Goal: Task Accomplishment & Management: Use online tool/utility

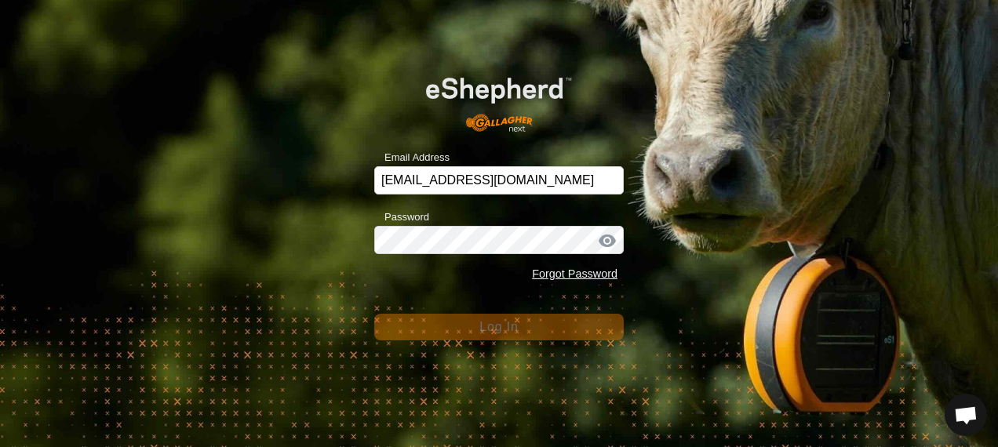
drag, startPoint x: 703, startPoint y: 290, endPoint x: 640, endPoint y: 304, distance: 64.4
click at [704, 290] on div "Email Address glenalvonltd@gmail.com Password Forgot Password Log In" at bounding box center [499, 223] width 998 height 447
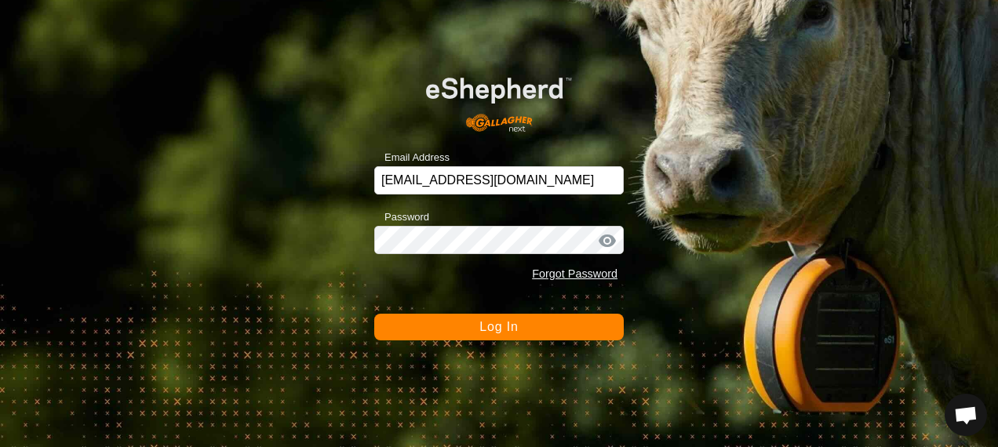
click at [501, 335] on button "Log In" at bounding box center [499, 327] width 250 height 27
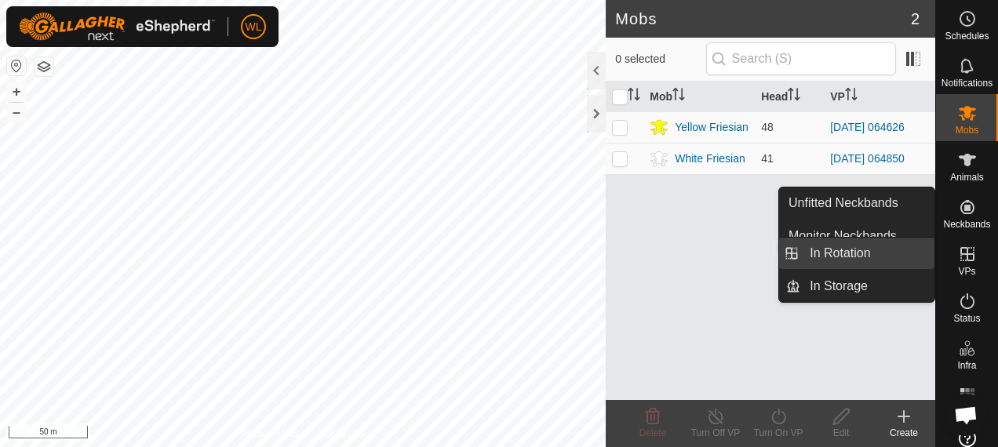
drag, startPoint x: 866, startPoint y: 249, endPoint x: 841, endPoint y: 251, distance: 25.2
click at [866, 249] on link "In Rotation" at bounding box center [868, 253] width 134 height 31
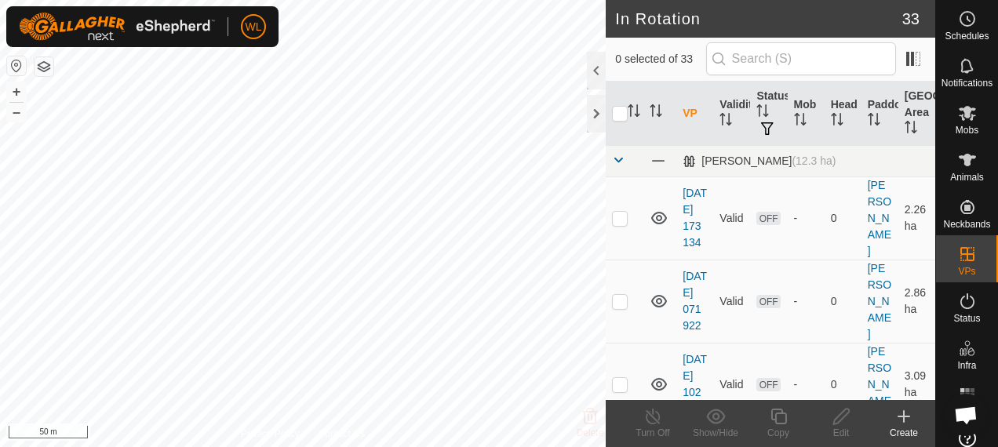
click at [903, 417] on icon at bounding box center [904, 417] width 11 height 0
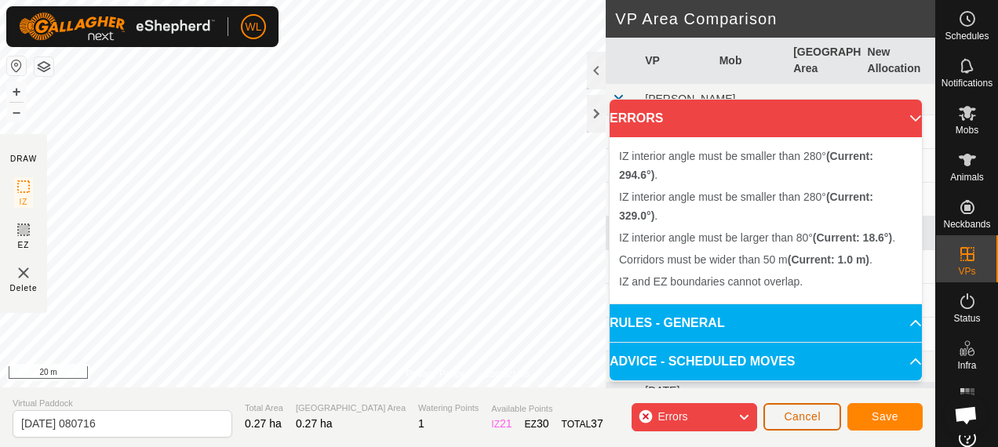
click at [821, 411] on button "Cancel" at bounding box center [803, 416] width 78 height 27
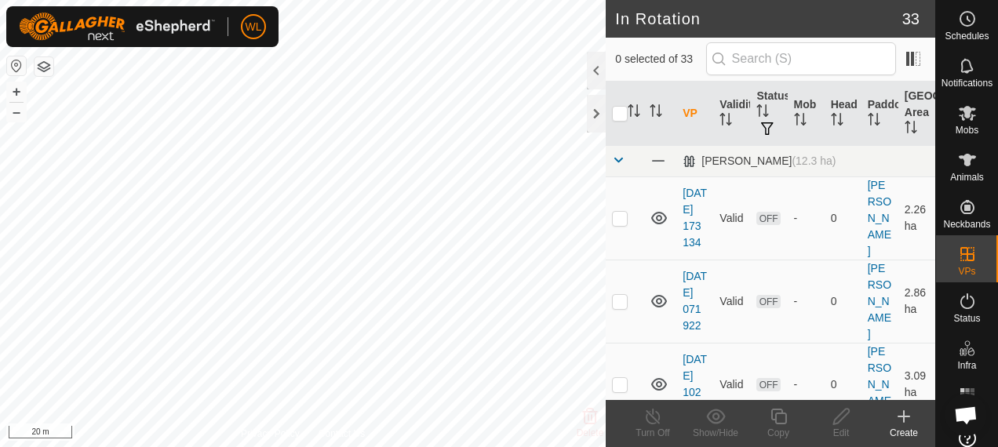
click at [910, 413] on icon at bounding box center [904, 416] width 19 height 19
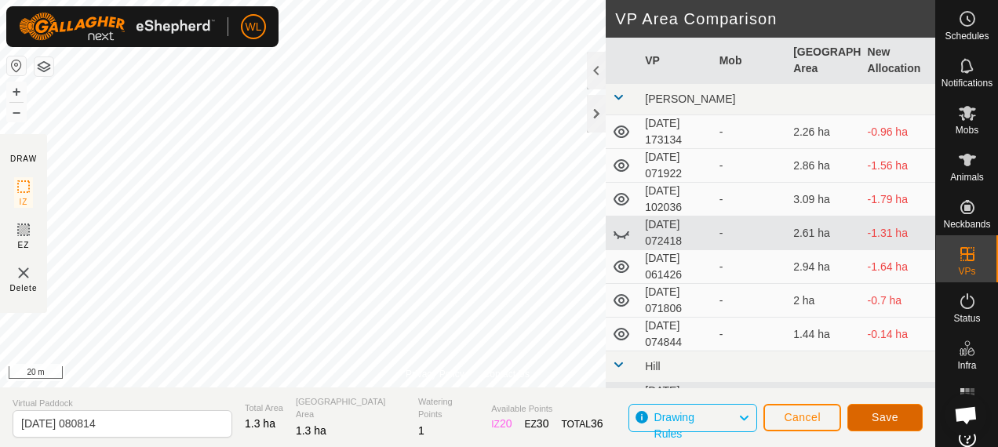
click at [891, 424] on span "Save" at bounding box center [885, 417] width 27 height 13
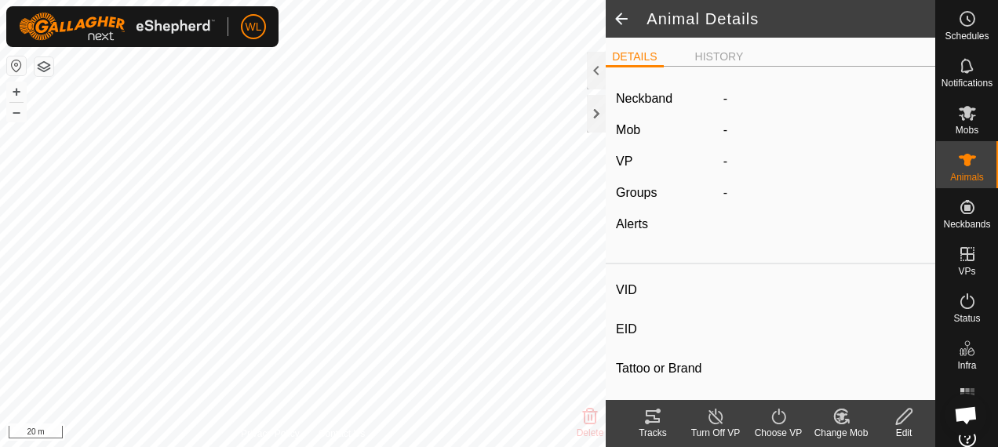
click at [659, 420] on icon at bounding box center [653, 416] width 14 height 13
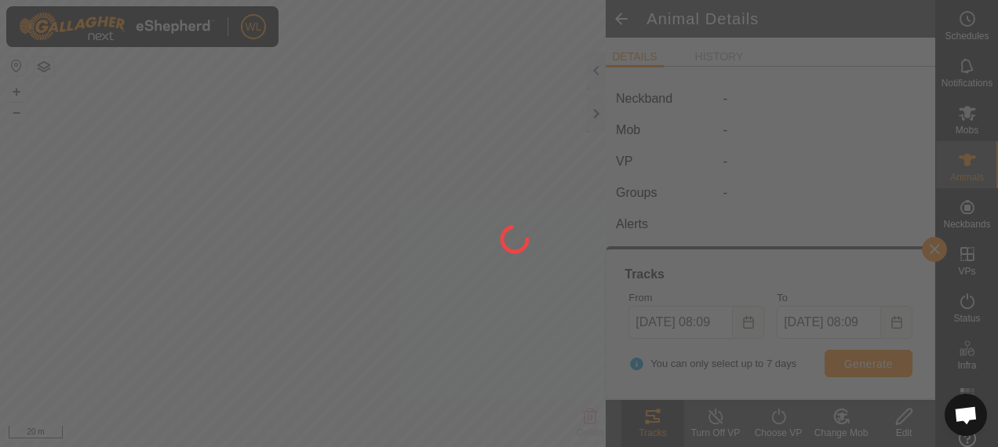
type input "Y18"
type input "-"
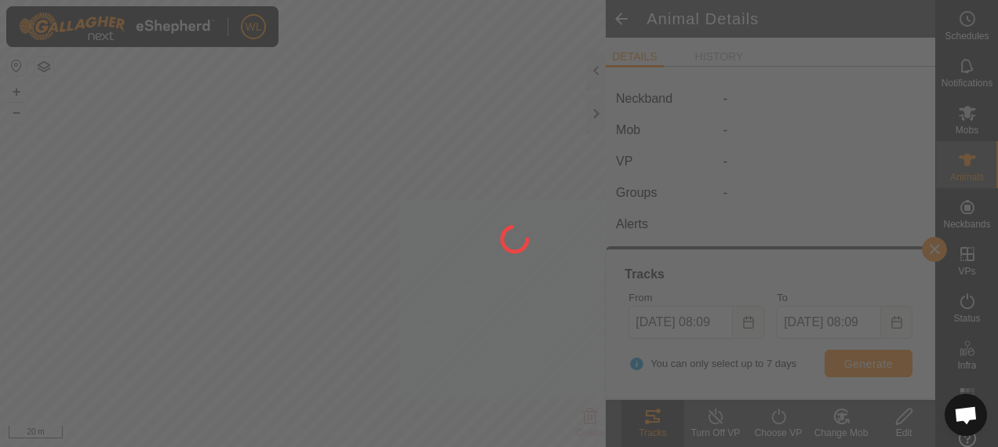
type input "0 kg"
type input "-"
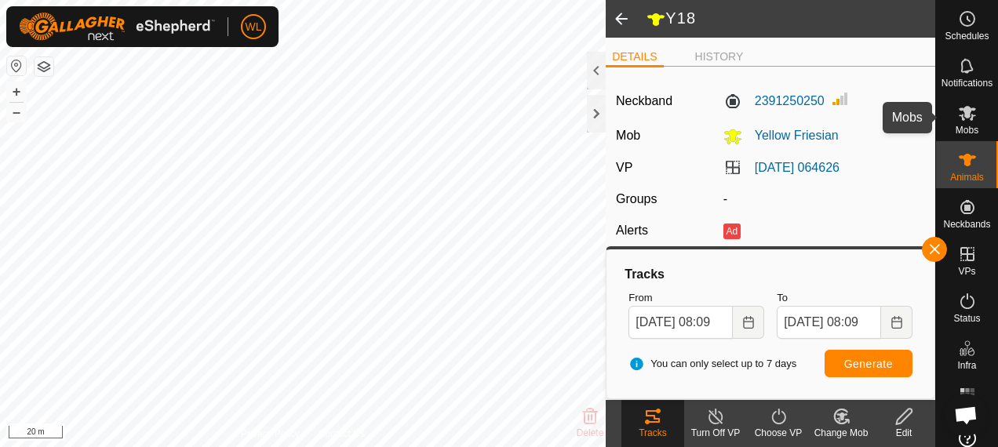
click at [958, 126] on span "Mobs" at bounding box center [967, 130] width 23 height 9
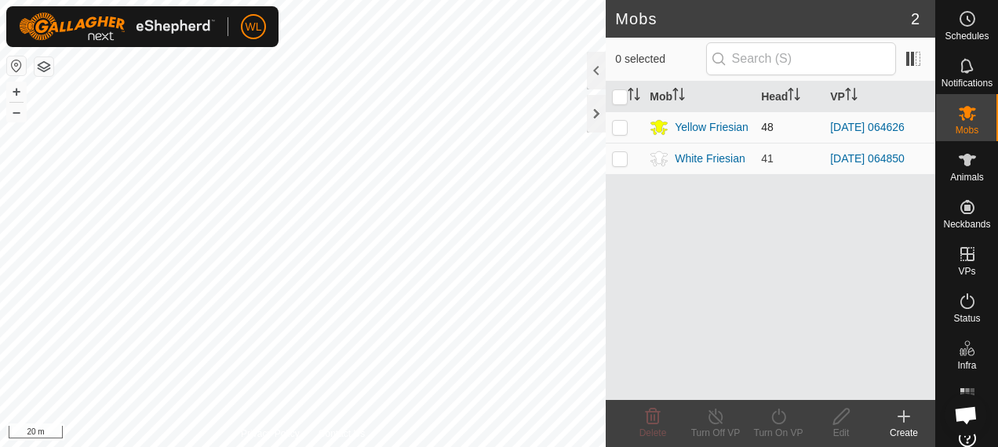
drag, startPoint x: 620, startPoint y: 126, endPoint x: 633, endPoint y: 135, distance: 16.3
click at [620, 126] on p-checkbox at bounding box center [620, 127] width 16 height 13
checkbox input "true"
click at [780, 421] on icon at bounding box center [779, 416] width 20 height 19
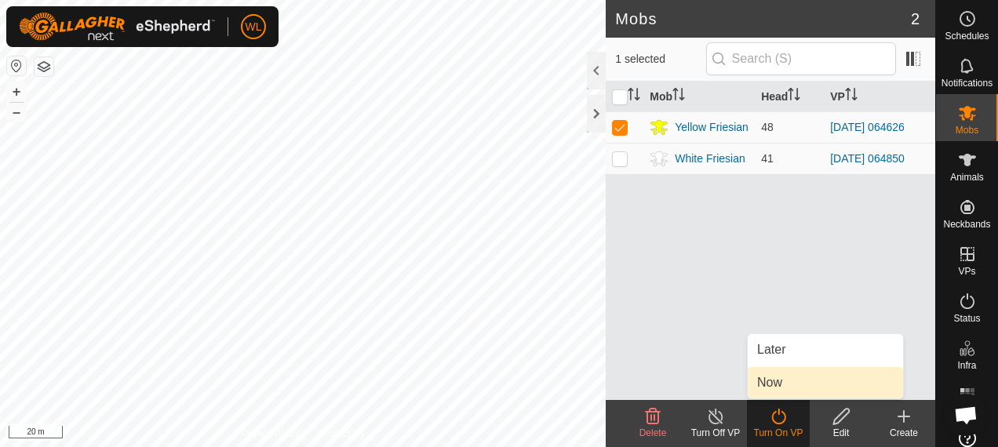
click at [777, 385] on link "Now" at bounding box center [825, 382] width 155 height 31
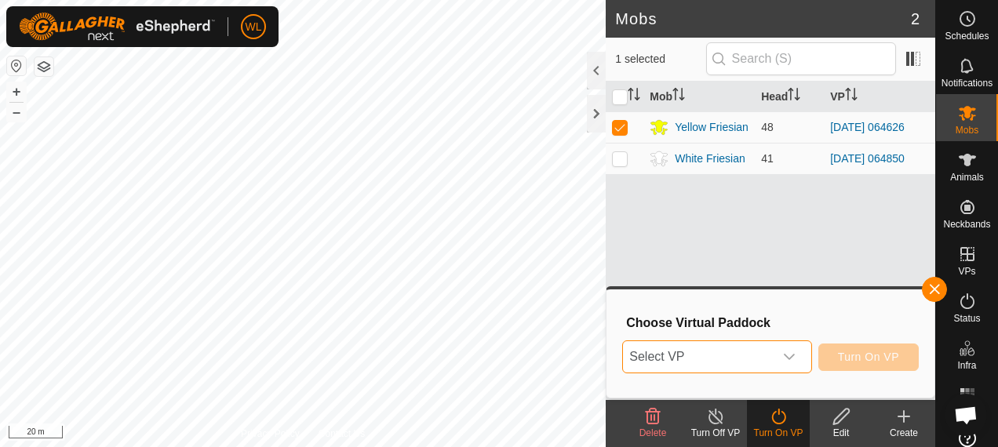
click at [673, 355] on span "Select VP" at bounding box center [698, 356] width 150 height 31
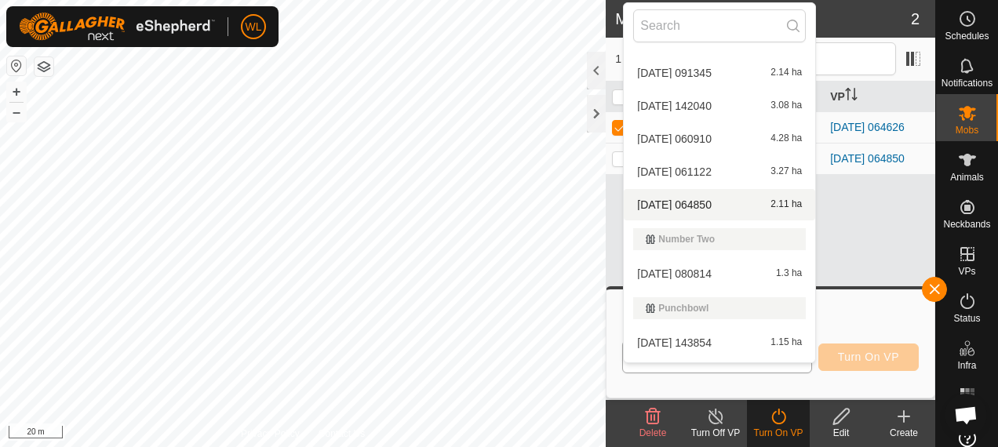
scroll to position [593, 0]
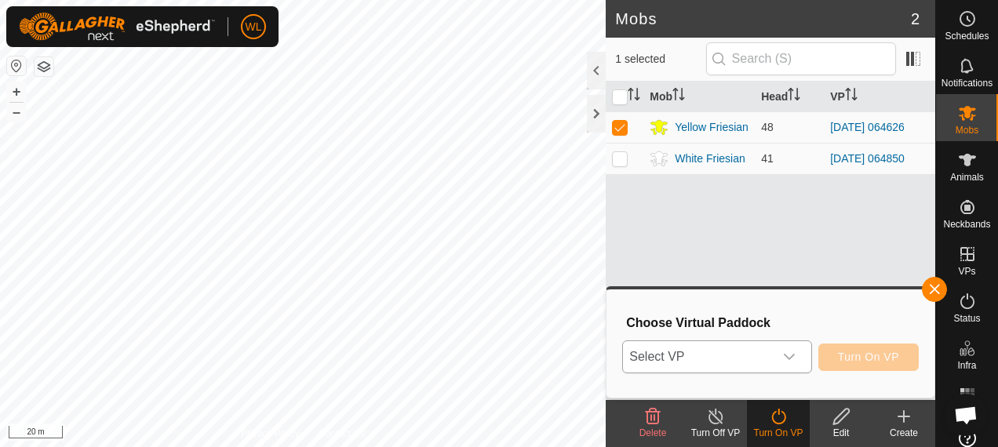
click at [701, 351] on span "Select VP" at bounding box center [698, 356] width 150 height 31
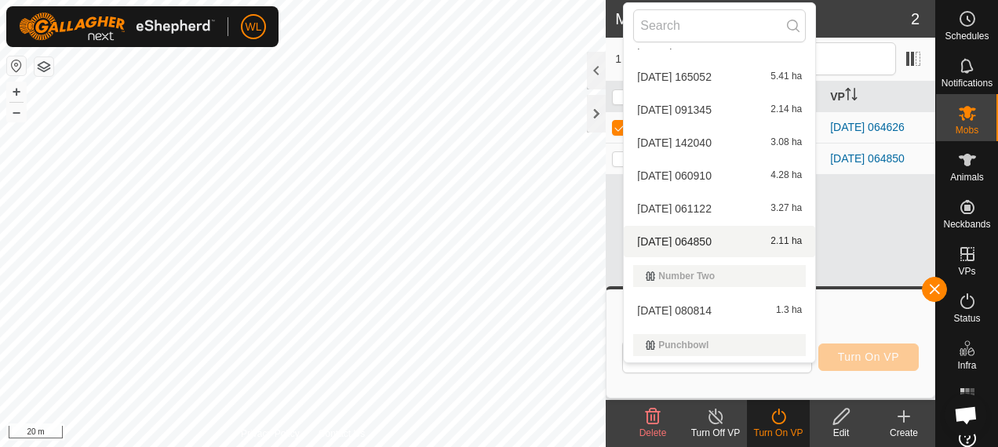
scroll to position [549, 0]
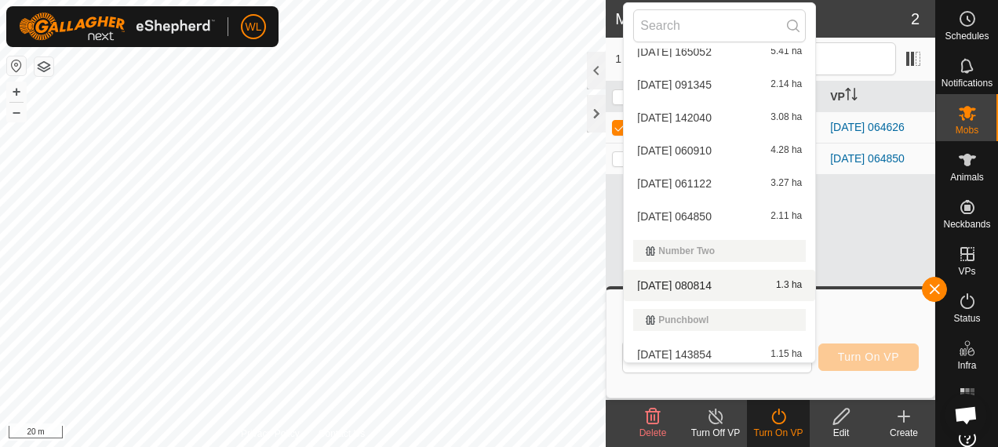
click at [726, 286] on li "2025-10-11 080814 1.3 ha" at bounding box center [719, 285] width 191 height 31
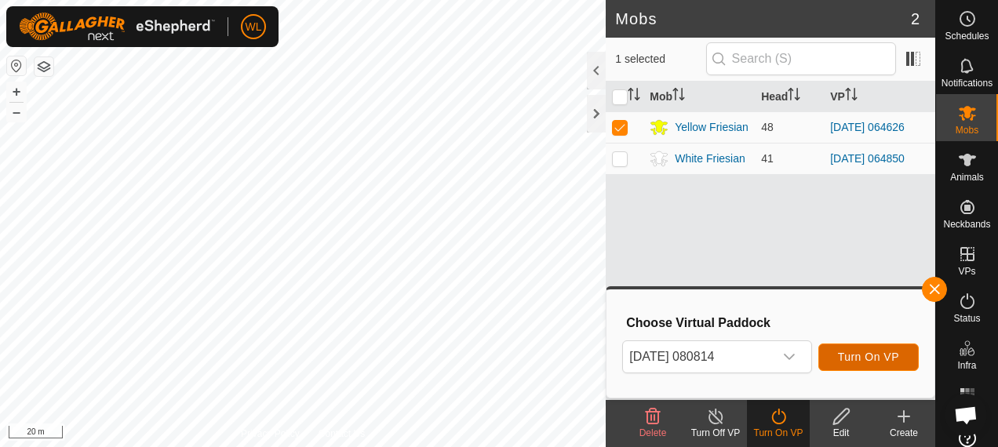
click at [876, 352] on span "Turn On VP" at bounding box center [868, 357] width 61 height 13
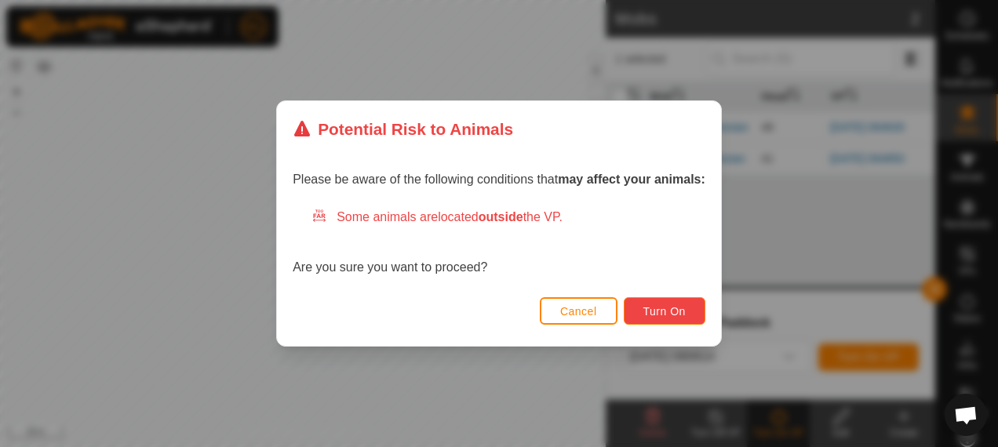
click at [664, 318] on button "Turn On" at bounding box center [665, 310] width 82 height 27
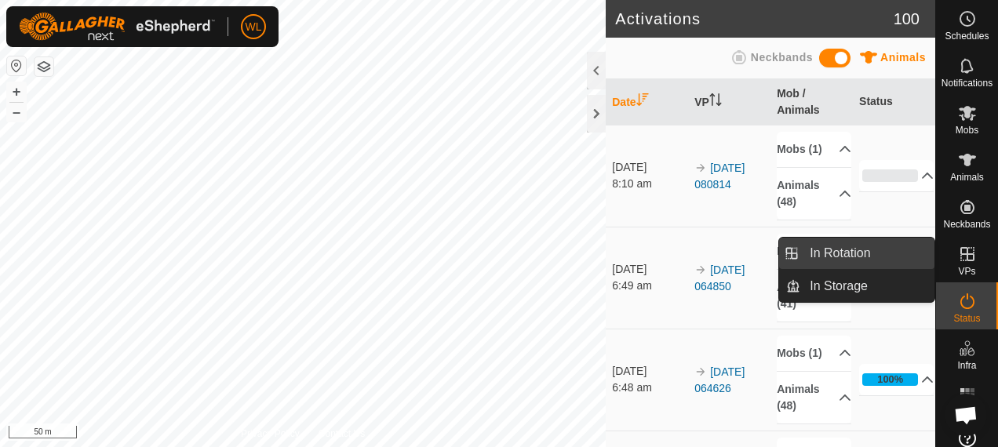
click at [859, 251] on link "In Rotation" at bounding box center [868, 253] width 134 height 31
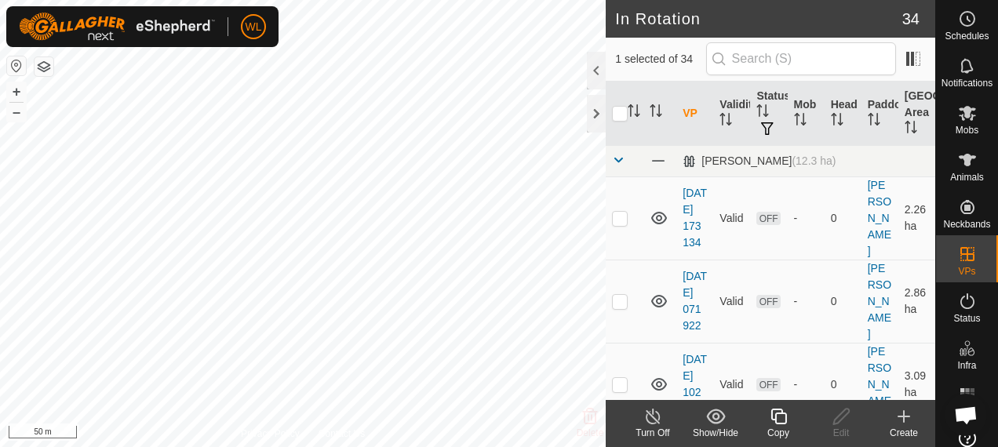
click at [914, 422] on create-svg-icon at bounding box center [904, 416] width 63 height 19
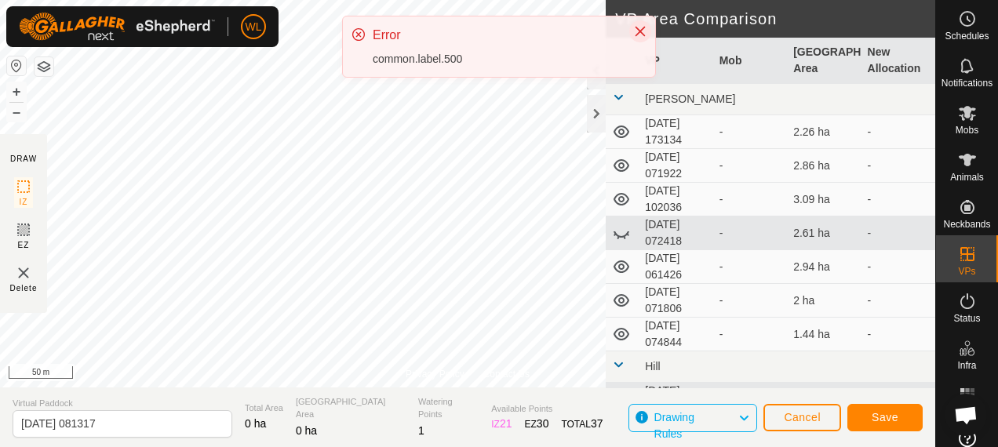
click at [638, 26] on icon "Close" at bounding box center [640, 31] width 13 height 13
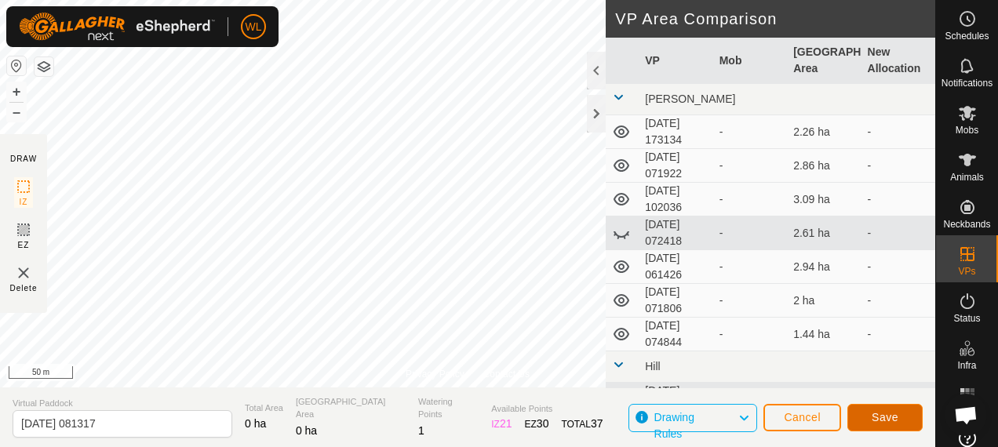
click at [886, 425] on button "Save" at bounding box center [885, 417] width 75 height 27
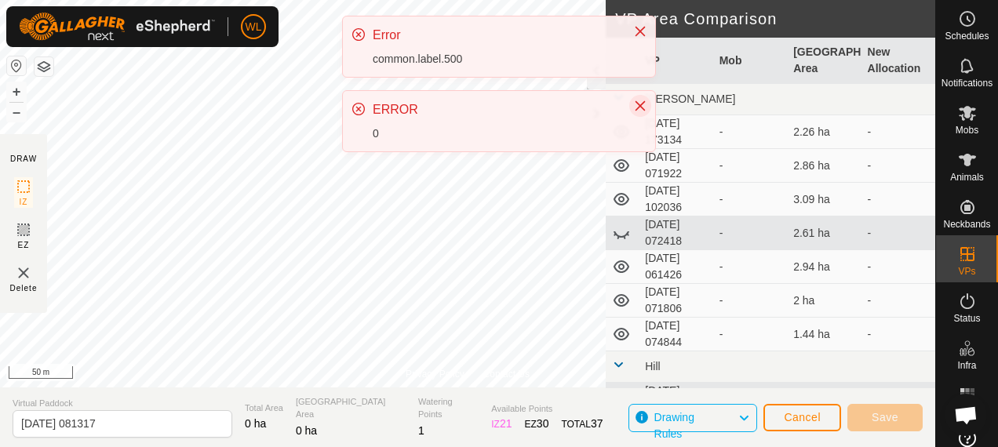
click at [645, 97] on button "Close" at bounding box center [640, 106] width 22 height 22
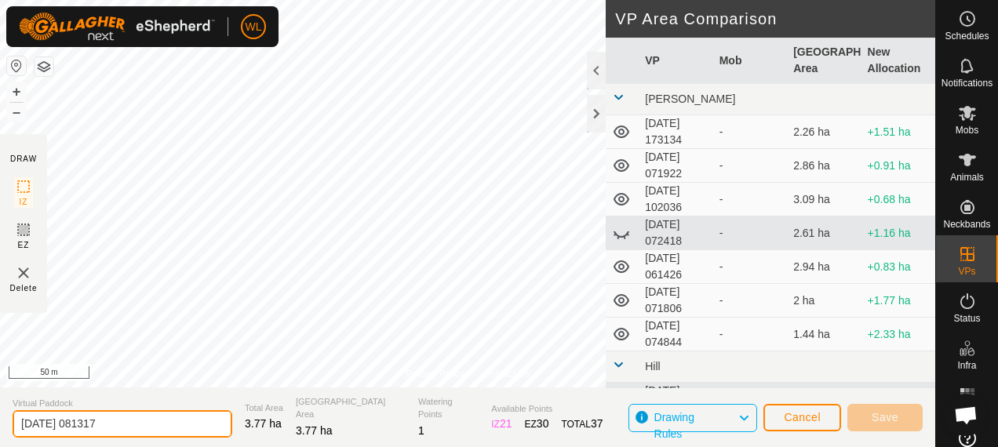
click at [128, 420] on input "2025-10-11 081317" at bounding box center [123, 423] width 220 height 27
type input "2"
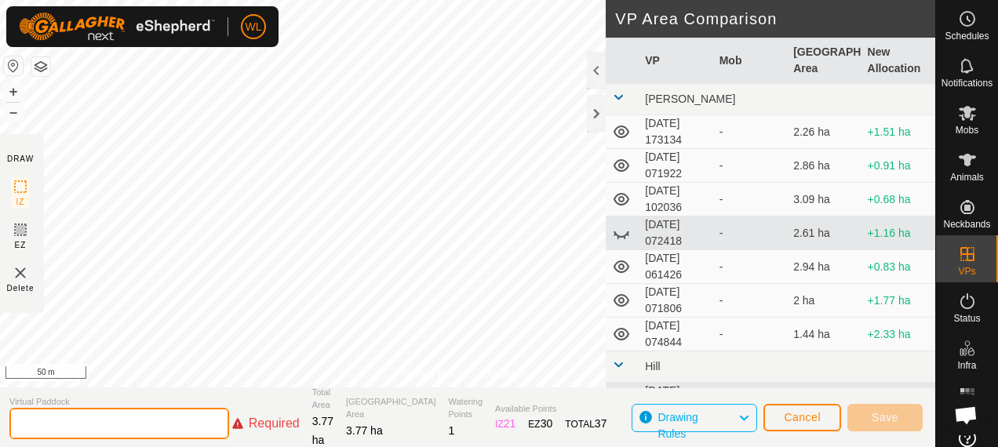
type input "g"
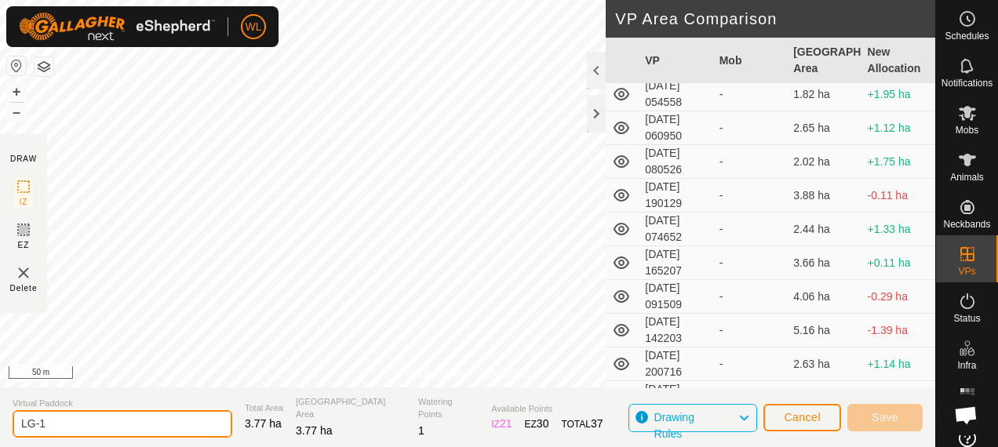
scroll to position [990, 0]
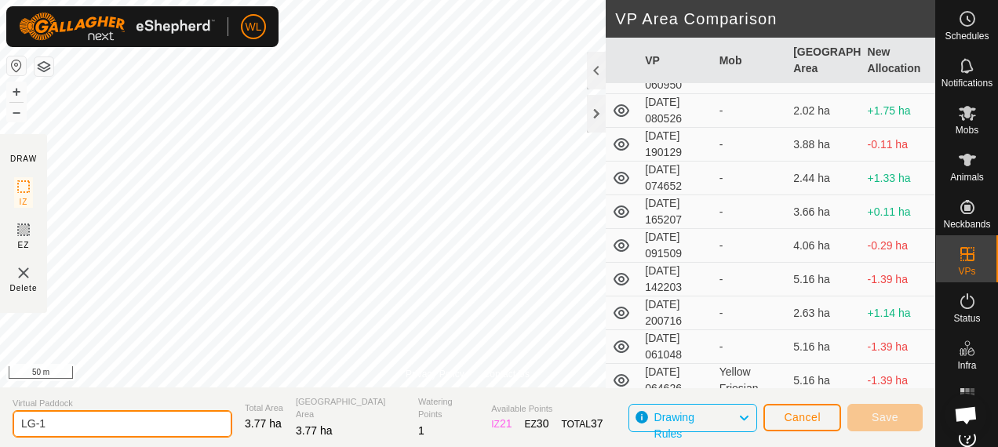
type input "LG-1"
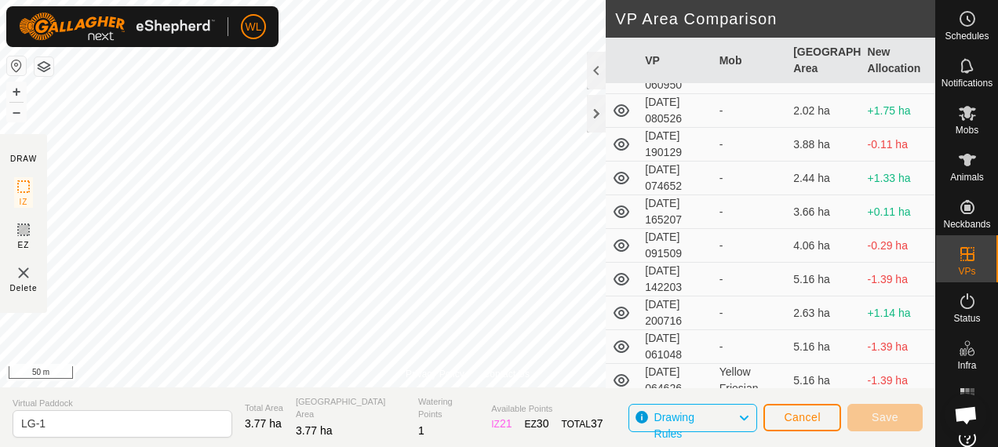
click at [741, 419] on icon at bounding box center [744, 418] width 13 height 20
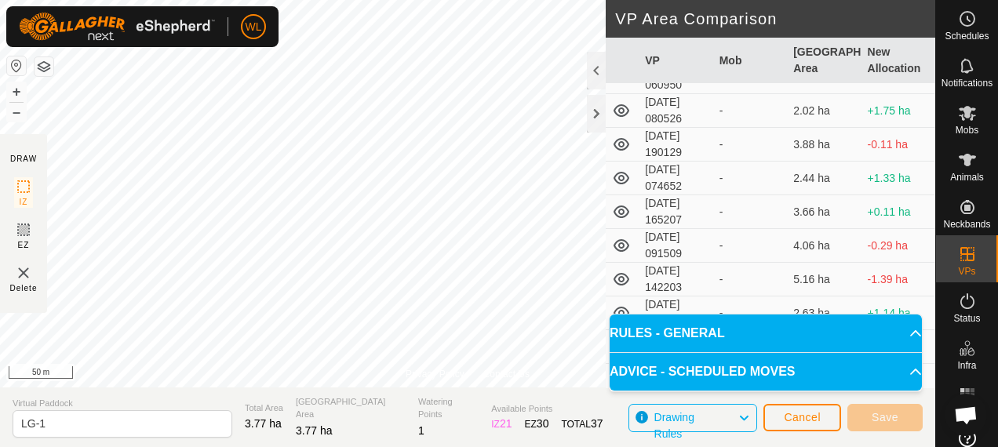
click at [742, 421] on icon at bounding box center [744, 418] width 13 height 20
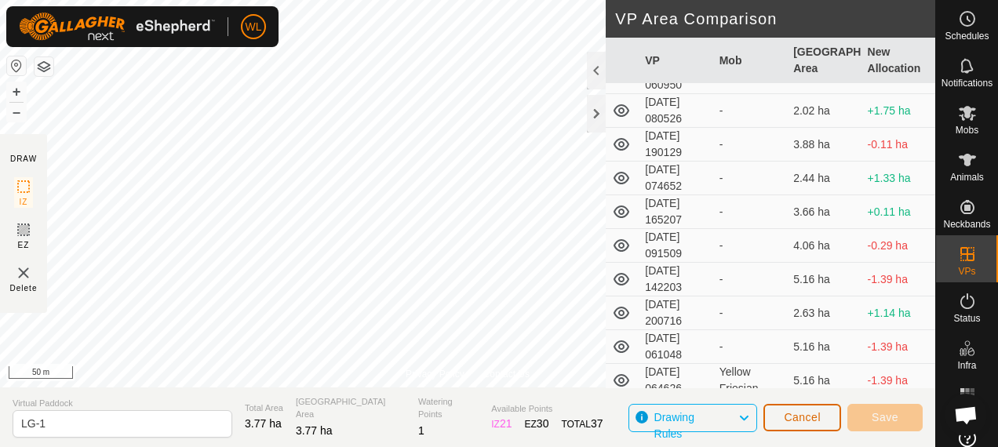
click at [807, 414] on span "Cancel" at bounding box center [802, 417] width 37 height 13
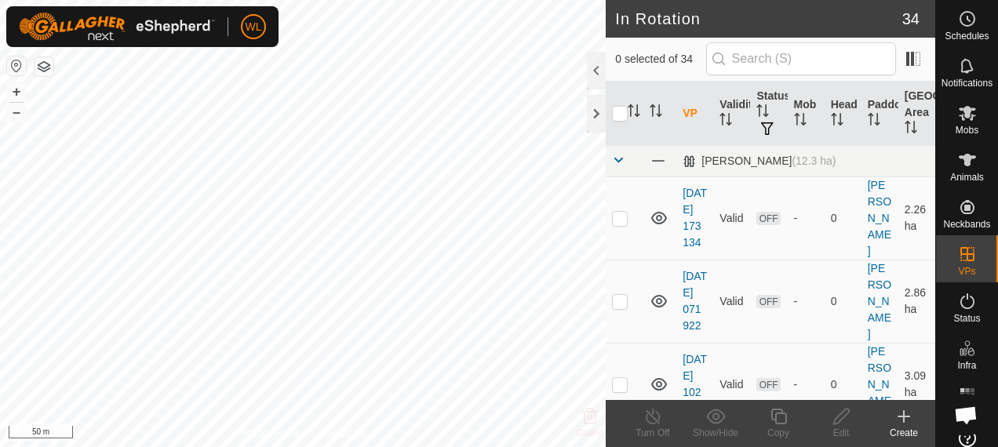
click at [914, 419] on create-svg-icon at bounding box center [904, 416] width 63 height 19
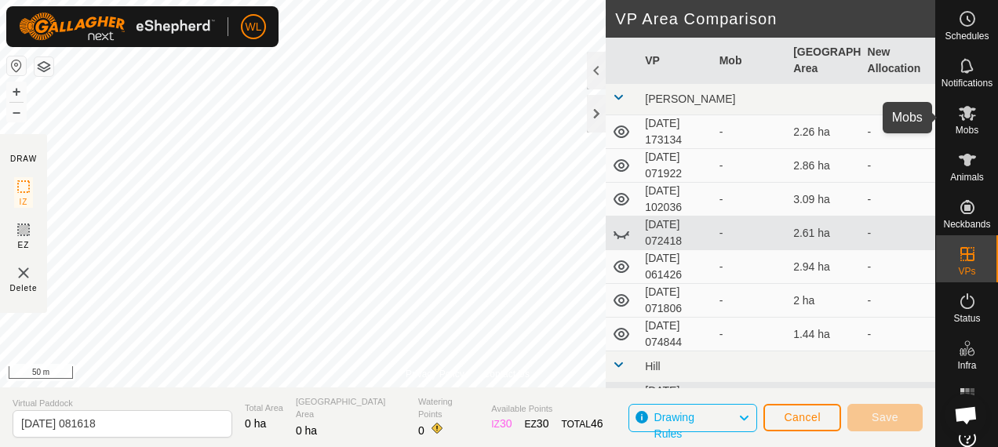
click at [957, 130] on span "Mobs" at bounding box center [967, 130] width 23 height 9
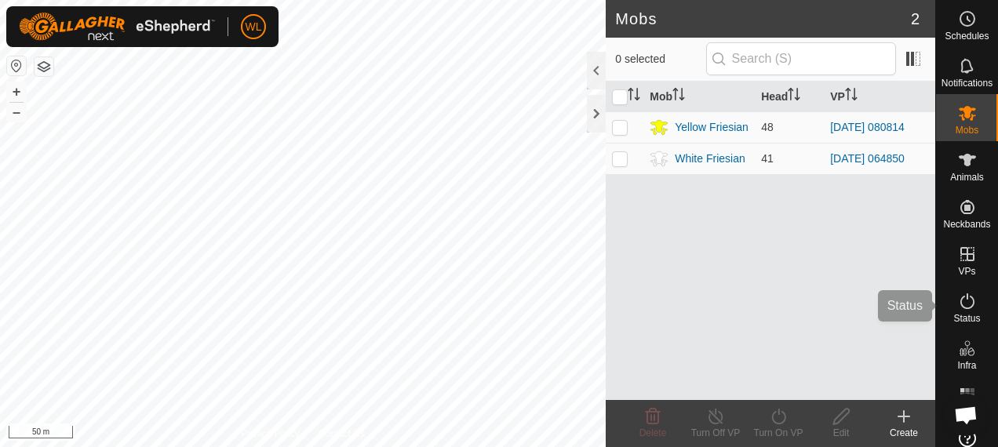
click at [958, 298] on icon at bounding box center [967, 301] width 19 height 19
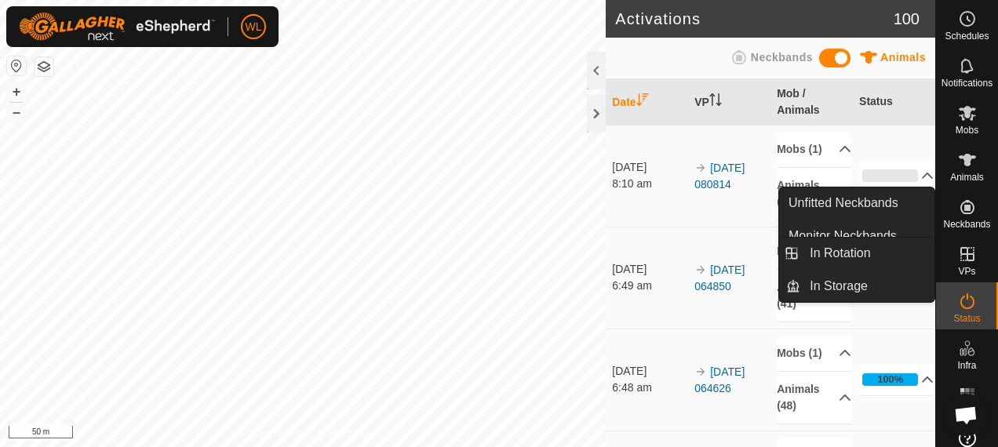
click at [961, 253] on link "In Rotation" at bounding box center [919, 254] width 134 height 31
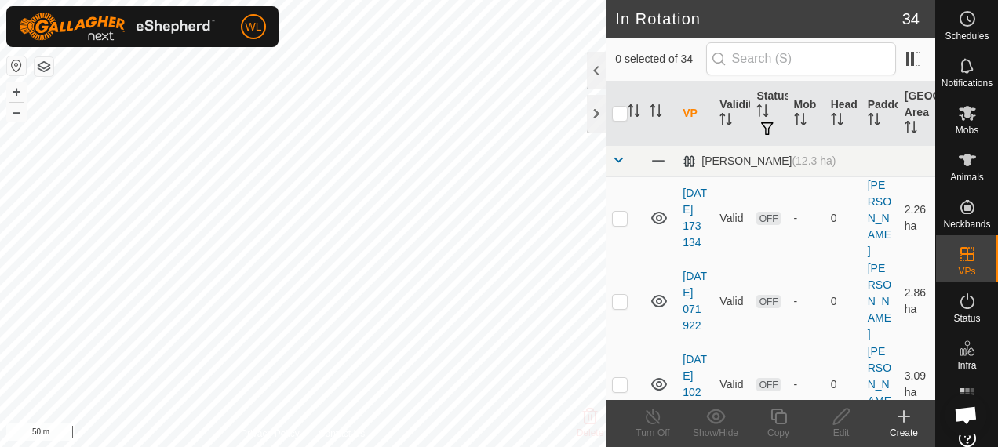
click at [907, 422] on icon at bounding box center [904, 416] width 19 height 19
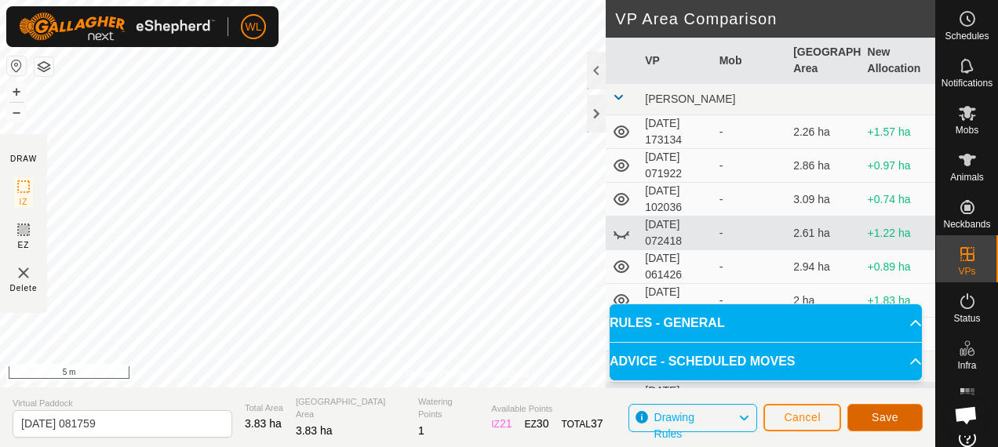
click at [866, 406] on button "Save" at bounding box center [885, 417] width 75 height 27
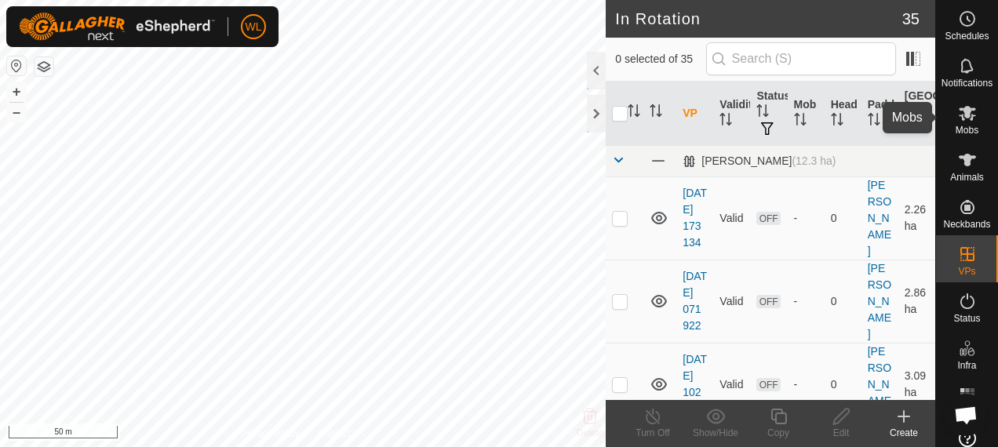
click at [955, 115] on div "WL Schedules Notifications Mobs Animals Neckbands VPs Status Infra Heatmap Help…" at bounding box center [499, 223] width 998 height 447
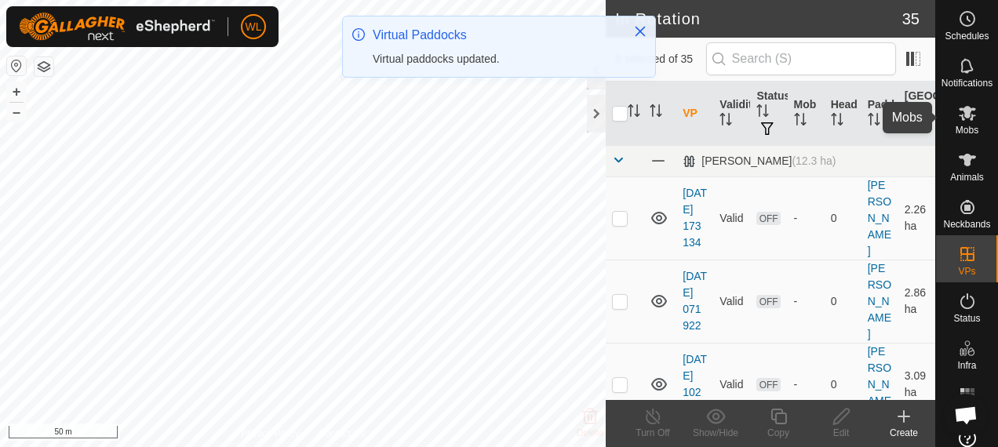
click at [961, 115] on icon at bounding box center [967, 113] width 17 height 15
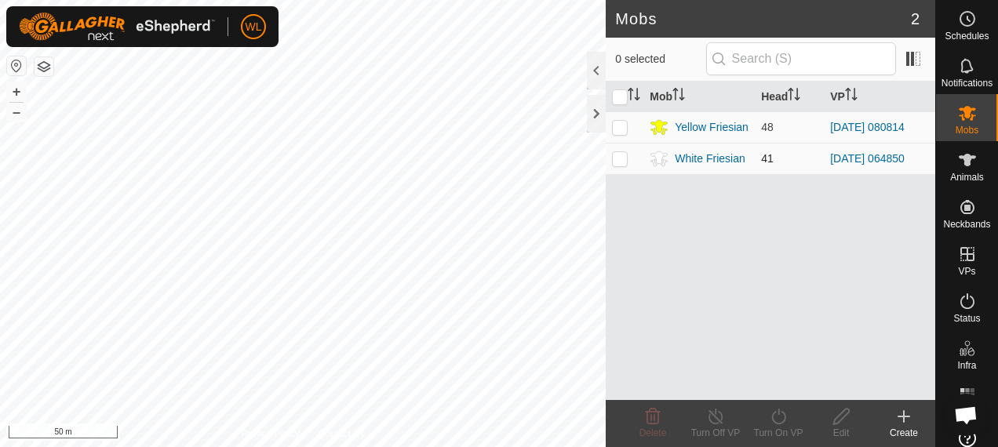
drag, startPoint x: 622, startPoint y: 158, endPoint x: 631, endPoint y: 168, distance: 13.9
click at [622, 157] on p-checkbox at bounding box center [620, 158] width 16 height 13
checkbox input "true"
click at [777, 413] on icon at bounding box center [779, 416] width 20 height 19
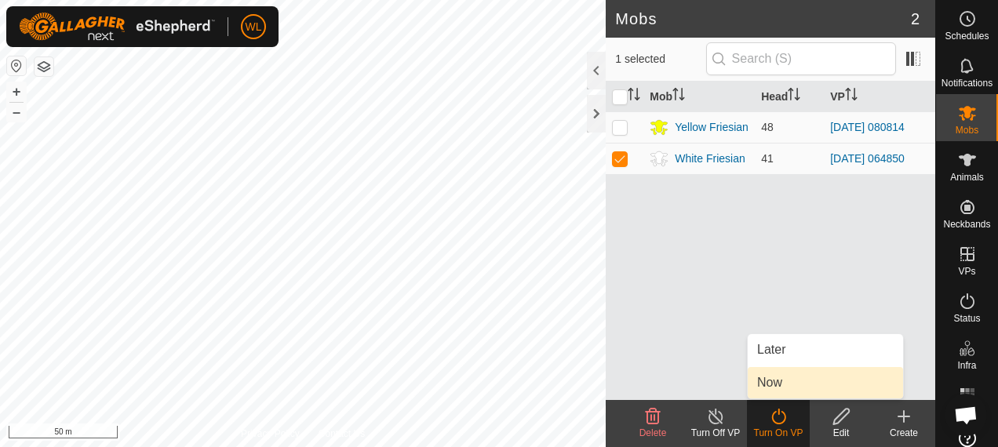
click at [762, 383] on link "Now" at bounding box center [825, 382] width 155 height 31
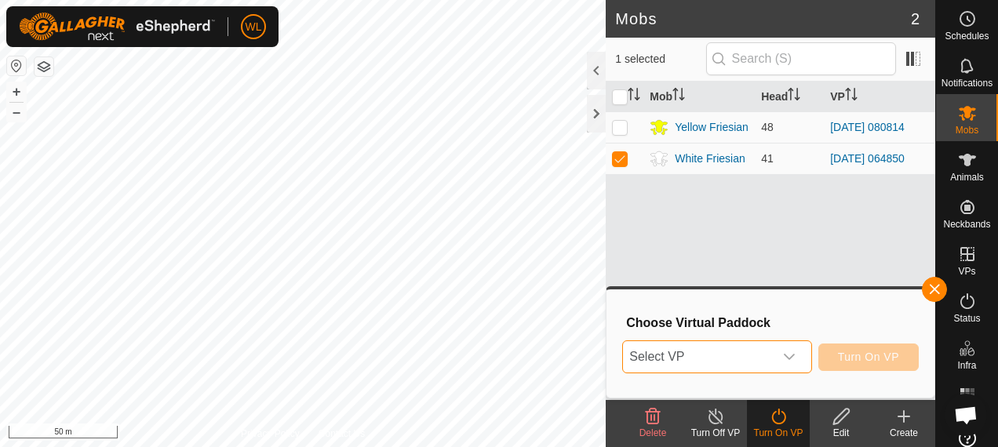
click at [749, 364] on span "Select VP" at bounding box center [698, 356] width 150 height 31
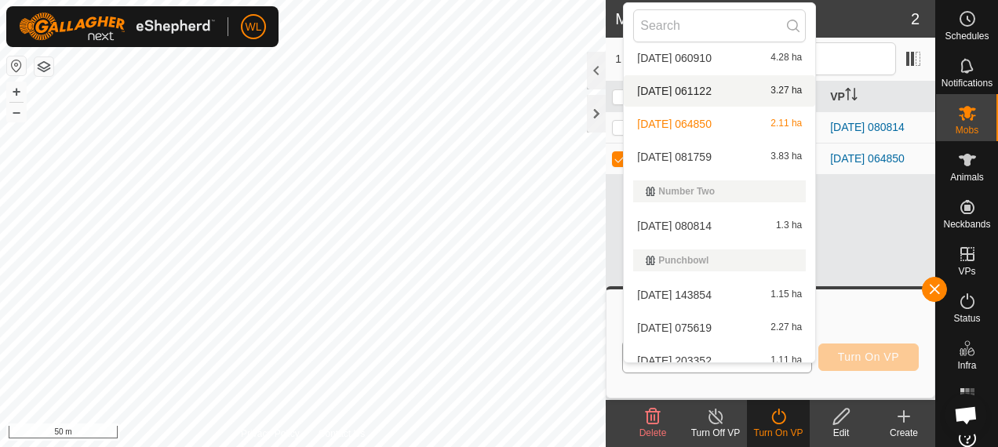
scroll to position [648, 0]
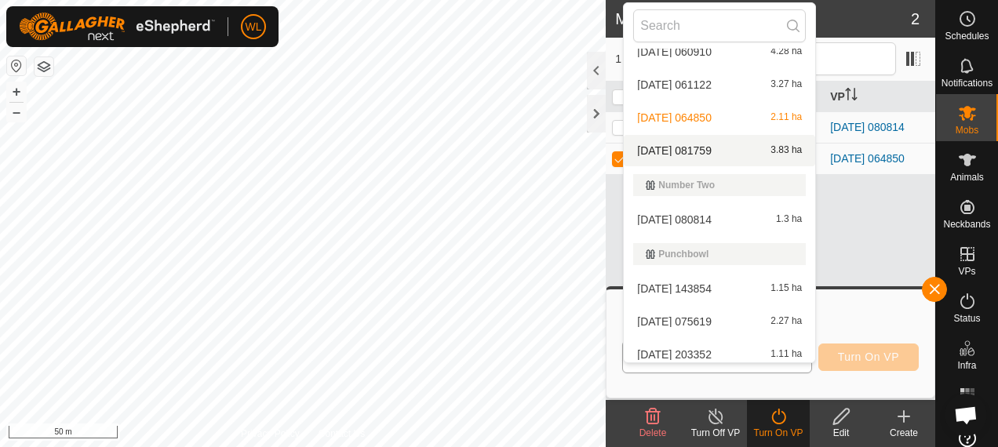
click at [709, 146] on li "2025-10-11 081759 3.83 ha" at bounding box center [719, 150] width 191 height 31
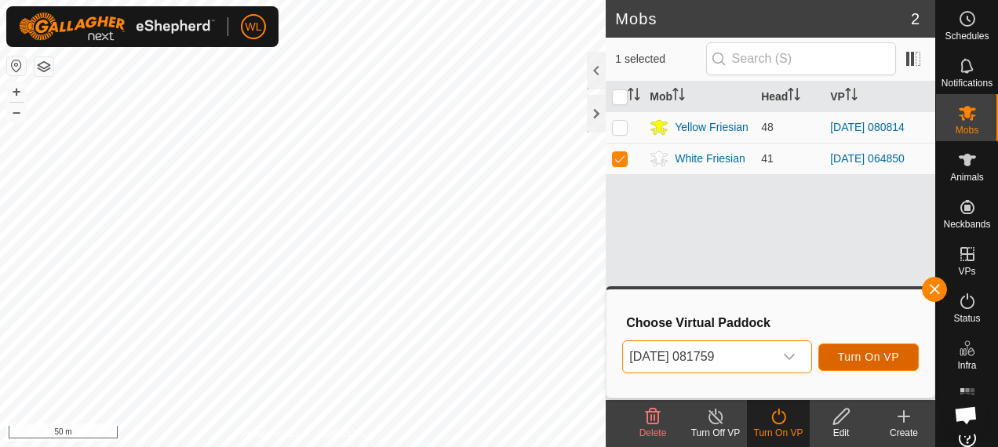
click at [867, 355] on span "Turn On VP" at bounding box center [868, 357] width 61 height 13
